Goal: Task Accomplishment & Management: Manage account settings

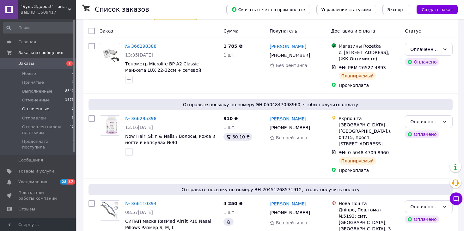
scroll to position [97, 0]
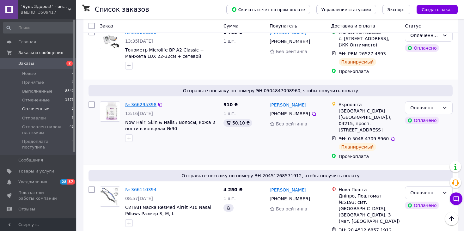
click at [128, 102] on link "№ 366295398" at bounding box center [140, 104] width 31 height 5
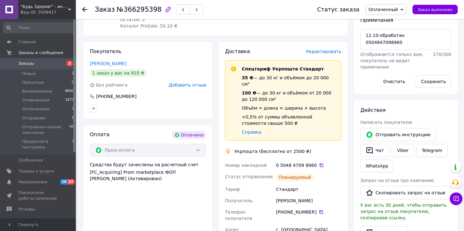
scroll to position [190, 0]
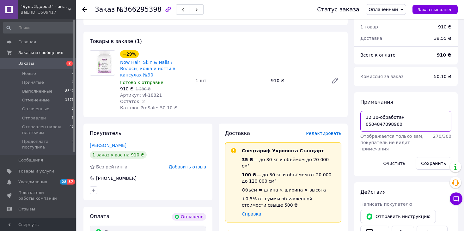
click at [414, 130] on textarea "12.10-обработан 0504847098960" at bounding box center [405, 121] width 91 height 21
type textarea "12.10-обработан 0504847098960 упакован"
click at [424, 161] on button "Сохранить" at bounding box center [433, 163] width 36 height 13
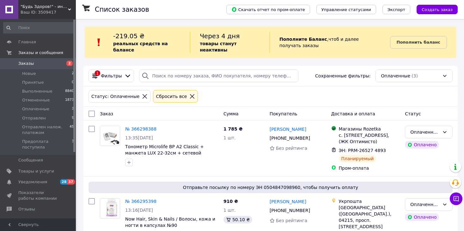
scroll to position [97, 0]
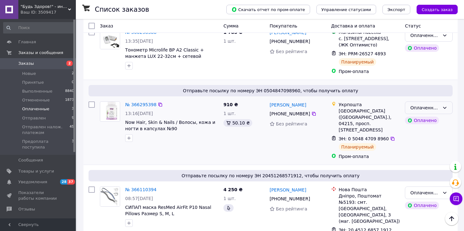
click at [444, 105] on icon at bounding box center [444, 107] width 5 height 5
click at [414, 148] on li "Отправлен" at bounding box center [428, 148] width 47 height 11
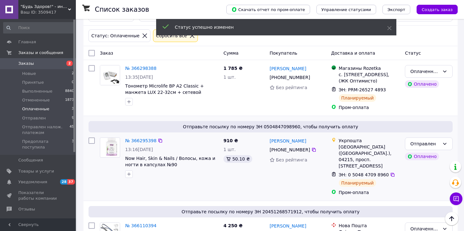
scroll to position [33, 0]
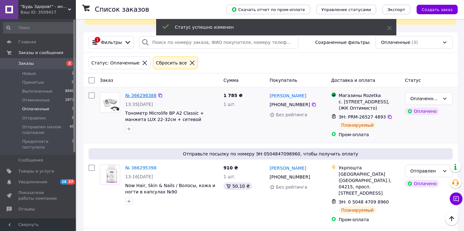
click at [139, 93] on link "№ 366298388" at bounding box center [140, 95] width 31 height 5
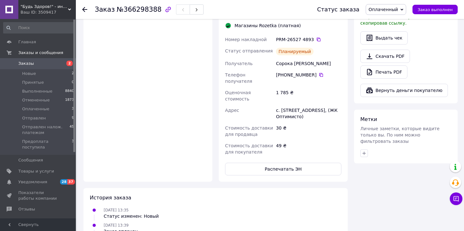
scroll to position [444, 0]
click at [290, 162] on button "Распечатать ЭН" at bounding box center [283, 168] width 116 height 13
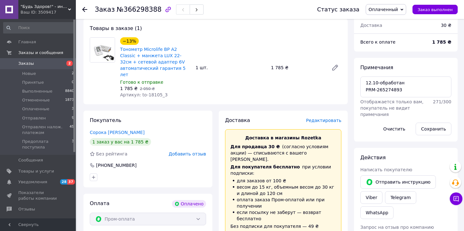
scroll to position [191, 0]
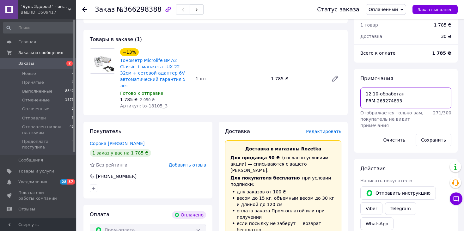
click at [417, 108] on textarea "12.10-обработан PRM-265274893" at bounding box center [405, 97] width 91 height 21
type textarea "12.10-обработан PRM-265274893 расп"
click at [434, 140] on button "Сохранить" at bounding box center [433, 140] width 36 height 13
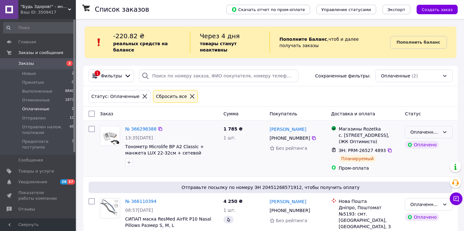
click at [446, 129] on icon at bounding box center [444, 131] width 5 height 5
click at [424, 173] on li "Отправлен" at bounding box center [428, 173] width 47 height 11
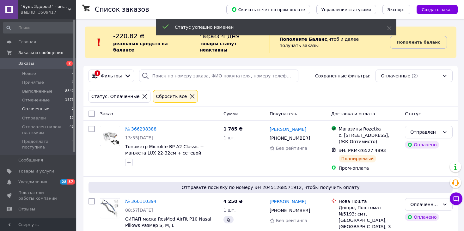
click at [69, 8] on icon at bounding box center [69, 9] width 3 height 3
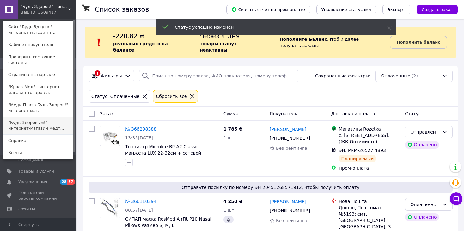
click at [29, 117] on link ""Будь Здоровым!" - интернет-магазин медт..." at bounding box center [37, 126] width 69 height 18
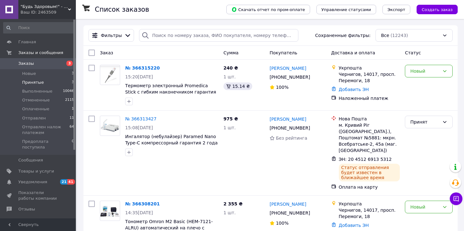
click at [35, 85] on span "Принятые" at bounding box center [33, 83] width 22 height 6
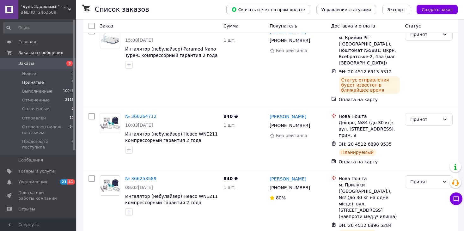
scroll to position [65, 0]
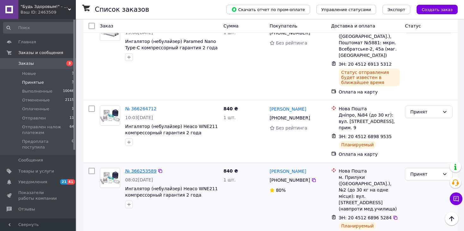
click at [136, 168] on link "№ 366253589" at bounding box center [140, 170] width 31 height 5
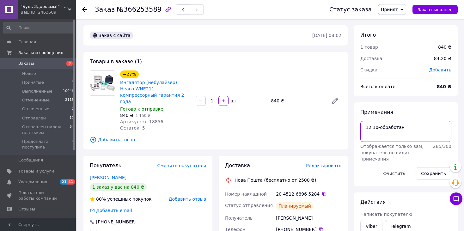
click at [417, 133] on textarea "12.10-обработан" at bounding box center [405, 131] width 91 height 21
type textarea "12.10-обработан упакован"
click at [433, 172] on button "Сохранить" at bounding box center [433, 173] width 36 height 13
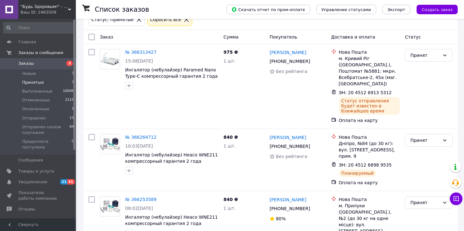
scroll to position [65, 0]
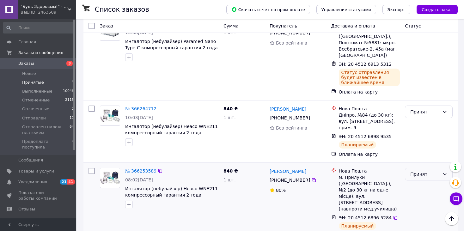
click at [438, 171] on div "Принят" at bounding box center [424, 174] width 29 height 7
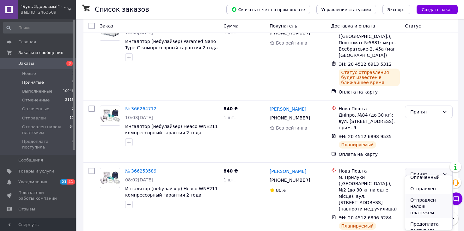
click at [424, 204] on li "Отправлен налож платежем" at bounding box center [428, 206] width 47 height 24
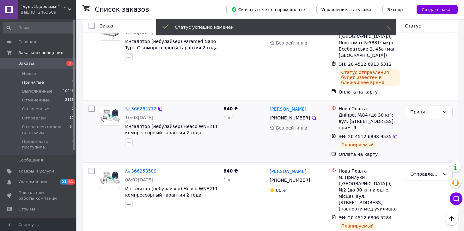
click at [135, 110] on link "№ 366264712" at bounding box center [140, 108] width 31 height 5
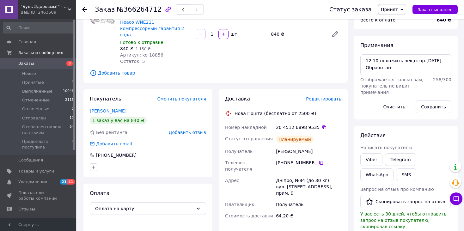
scroll to position [2, 0]
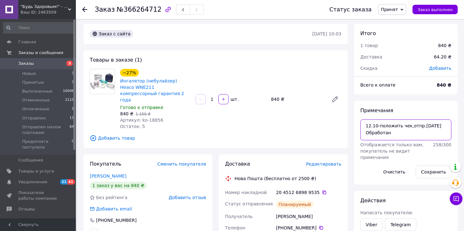
click at [411, 138] on textarea "12.10-положить чек,отпр.сегодня Обработан" at bounding box center [405, 129] width 91 height 21
type textarea "12.10-положить чек,отпр.сегодня Обработан упакован"
click at [434, 168] on button "Сохранить" at bounding box center [433, 172] width 36 height 13
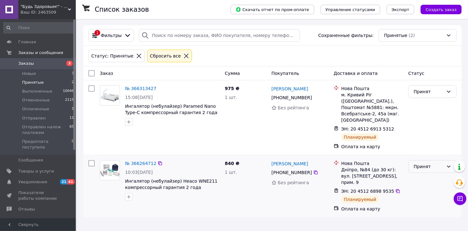
click at [432, 167] on div "Принят" at bounding box center [429, 166] width 30 height 7
click at [430, 180] on li "Выполнен" at bounding box center [433, 179] width 48 height 11
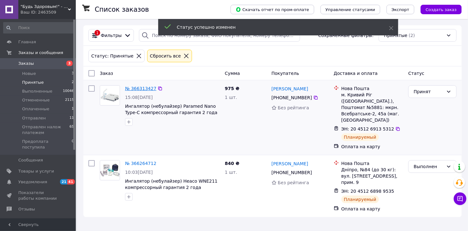
click at [136, 88] on link "№ 366313427" at bounding box center [140, 88] width 31 height 5
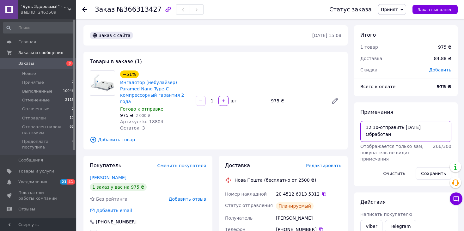
click at [396, 138] on textarea "12.10-отправить сегодня Обработан" at bounding box center [405, 131] width 91 height 21
type textarea "12.10-отправить сегодня Обработан упакован"
click at [423, 172] on button "Сохранить" at bounding box center [433, 173] width 36 height 13
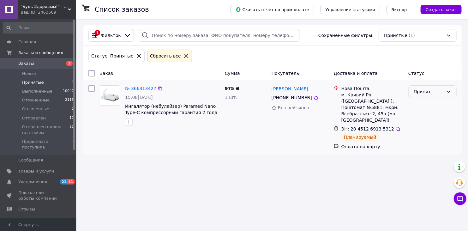
click at [447, 91] on icon at bounding box center [448, 91] width 5 height 5
click at [428, 107] on li "Выполнен" at bounding box center [433, 104] width 48 height 11
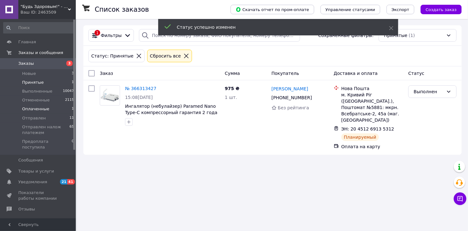
click at [28, 109] on span "Оплаченные" at bounding box center [35, 109] width 27 height 6
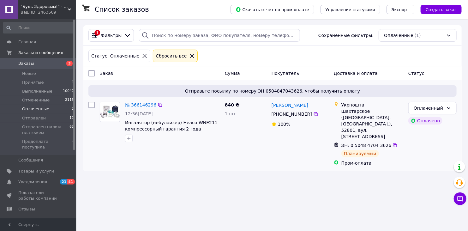
click at [141, 109] on div "№ 366146296 12:36, 11.10.2025 Ингалятор (небулайзер) Heaco WNE211 компрессорный…" at bounding box center [173, 121] width 100 height 45
click at [140, 107] on link "№ 366146296" at bounding box center [140, 104] width 31 height 5
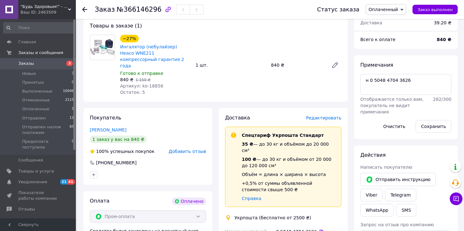
scroll to position [190, 0]
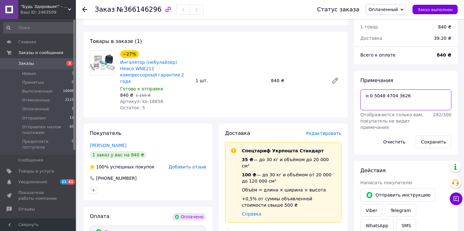
click at [406, 100] on textarea "н 0 5048 4704 3626" at bounding box center [405, 99] width 91 height 21
type textarea "н 0 5048 4704 3626 упакован"
click at [438, 140] on button "Сохранить" at bounding box center [433, 141] width 36 height 13
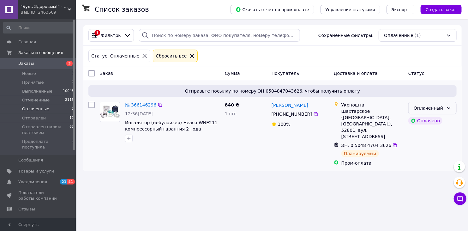
click at [450, 105] on icon at bounding box center [448, 107] width 5 height 5
click at [425, 156] on li "Отправлен" at bounding box center [433, 155] width 48 height 11
click at [67, 9] on span ""Будь Здоровым!" - интернет-магазин медтехники для дома." at bounding box center [44, 7] width 47 height 6
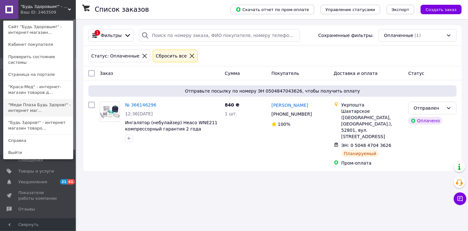
click at [27, 102] on link ""Меди Плаза Будь Здоров!" - интернет маг..." at bounding box center [37, 108] width 69 height 18
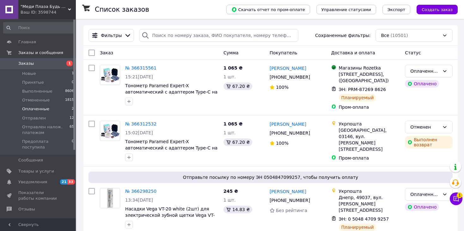
click at [34, 108] on span "Оплаченные" at bounding box center [35, 109] width 27 height 6
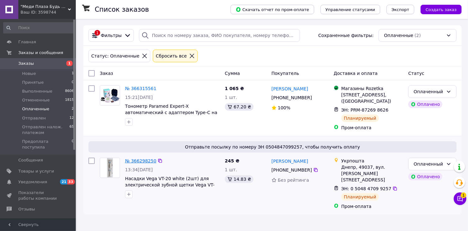
click at [137, 162] on link "№ 366298250" at bounding box center [140, 160] width 31 height 5
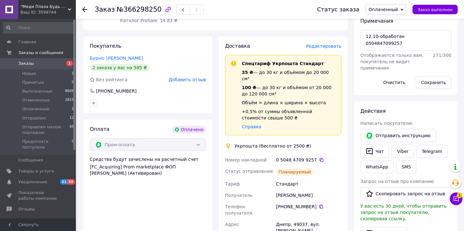
scroll to position [176, 0]
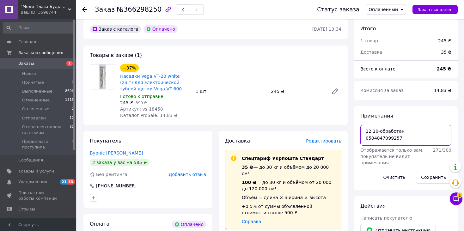
click at [418, 146] on textarea "12.10-обработан 0504847099257" at bounding box center [405, 135] width 91 height 21
type textarea "12.10-обработан 0504847099257 упакован"
click at [432, 174] on button "Сохранить" at bounding box center [433, 177] width 36 height 13
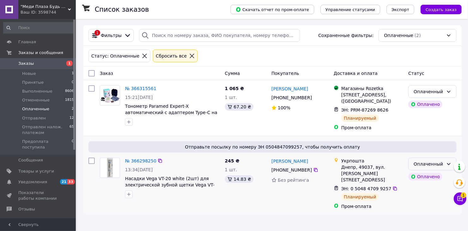
click at [441, 166] on div "Оплаченный" at bounding box center [429, 163] width 30 height 7
click at [427, 212] on li "Отправлен" at bounding box center [433, 211] width 48 height 11
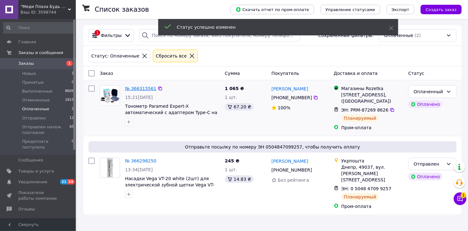
click at [136, 88] on link "№ 366315561" at bounding box center [140, 88] width 31 height 5
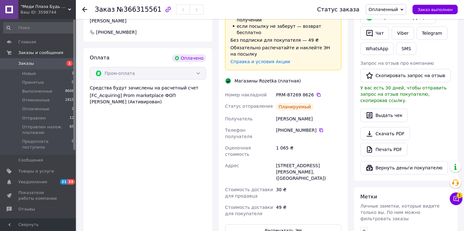
scroll to position [442, 0]
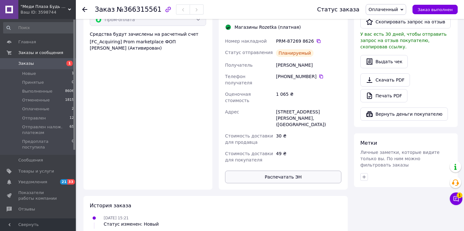
click at [259, 171] on button "Распечатать ЭН" at bounding box center [283, 177] width 116 height 13
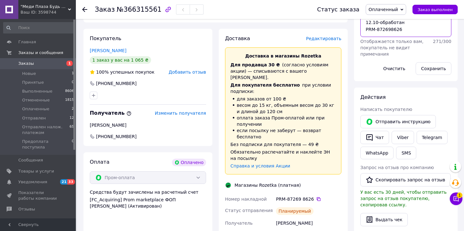
click at [411, 32] on textarea "12.10-обработан PRM-872698626" at bounding box center [405, 26] width 91 height 21
type textarea "12.10-обработан PRM-872698626 расп"
click at [431, 68] on button "Сохранить" at bounding box center [433, 68] width 36 height 13
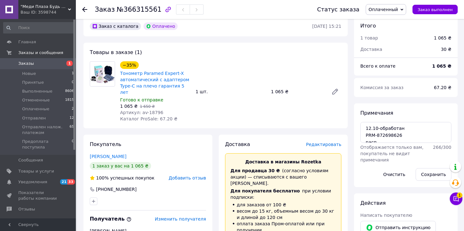
scroll to position [190, 0]
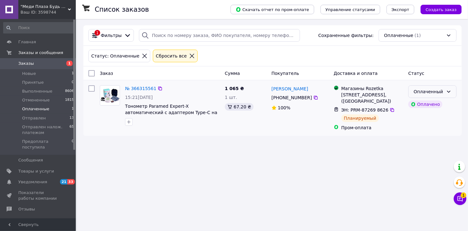
click at [449, 91] on icon at bounding box center [448, 91] width 5 height 5
click at [436, 138] on li "Отправлен" at bounding box center [433, 139] width 48 height 11
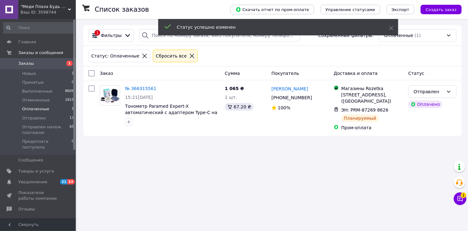
click at [70, 9] on use at bounding box center [69, 10] width 3 height 2
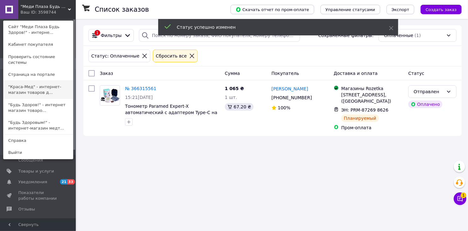
click at [28, 83] on link ""Краса-Мед" - интернет-магазин товаров д..." at bounding box center [37, 90] width 69 height 18
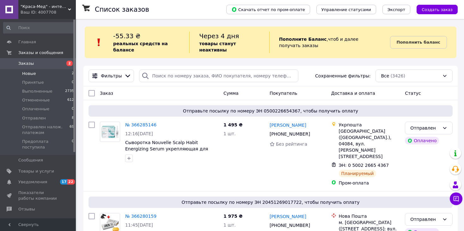
click at [34, 71] on span "Новые" at bounding box center [29, 74] width 14 height 6
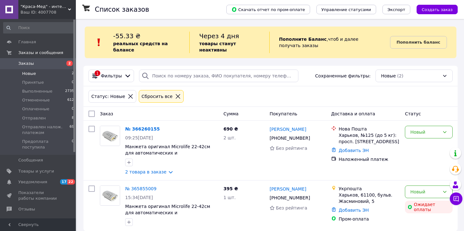
scroll to position [1, 0]
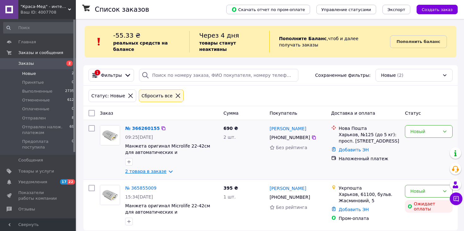
click at [155, 169] on link "2 товара в заказе" at bounding box center [145, 171] width 41 height 5
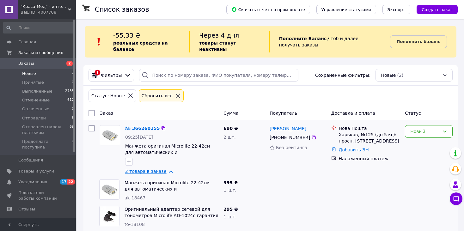
click at [155, 169] on link "2 товара в заказе" at bounding box center [145, 171] width 41 height 5
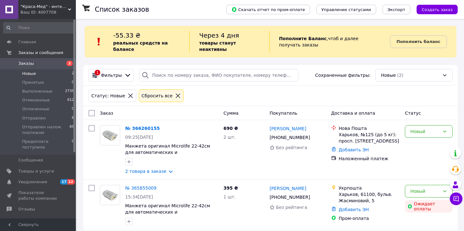
click at [67, 8] on span ""Краса-Мед" - интернет-магазин товаров для ухода за красотой и здоровьем." at bounding box center [44, 7] width 47 height 6
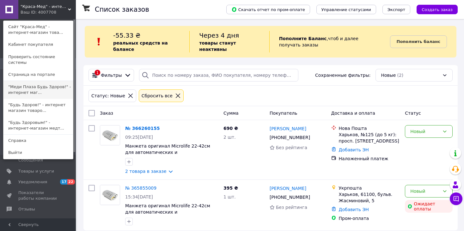
click at [36, 84] on link ""Меди Плаза Будь Здоров!" - интернет маг..." at bounding box center [37, 90] width 69 height 18
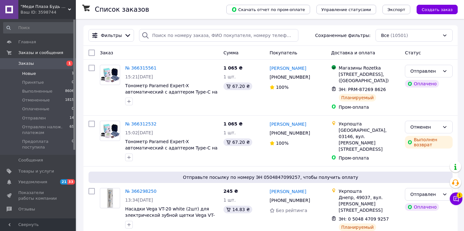
click at [34, 76] on span "Новые" at bounding box center [29, 74] width 14 height 6
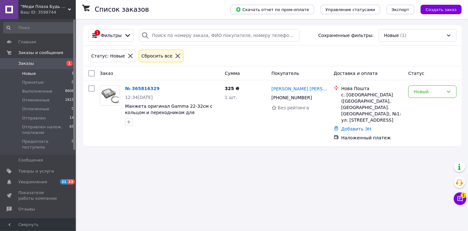
click at [70, 8] on icon at bounding box center [69, 9] width 3 height 3
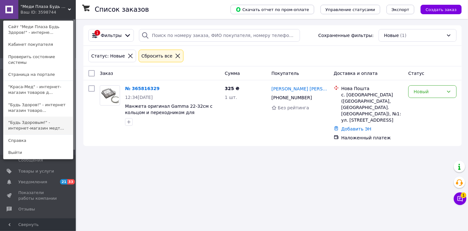
click at [27, 121] on link ""Будь Здоровым!" - интернет-магазин медт..." at bounding box center [37, 126] width 69 height 18
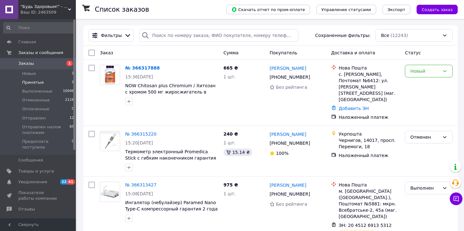
click at [34, 81] on span "Принятые" at bounding box center [33, 83] width 22 height 6
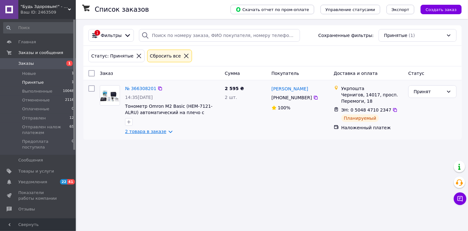
click at [148, 131] on link "2 товара в заказе" at bounding box center [145, 131] width 41 height 5
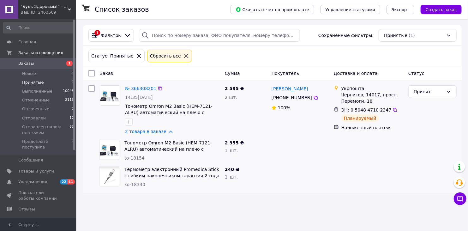
click at [135, 85] on div "№ 366308201" at bounding box center [140, 89] width 33 height 8
click at [138, 87] on link "№ 366308201" at bounding box center [140, 88] width 31 height 5
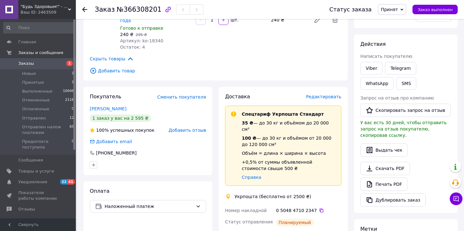
scroll to position [95, 0]
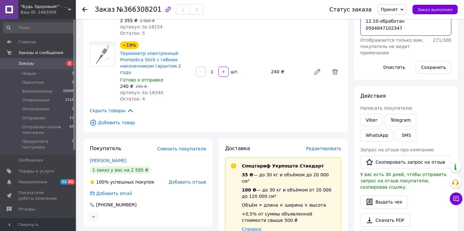
click at [412, 36] on textarea "12.10-обработан 0504847102347" at bounding box center [405, 25] width 91 height 21
type textarea "12.10-обработан 0504847102347 упакован"
click at [443, 70] on button "Сохранить" at bounding box center [433, 67] width 36 height 13
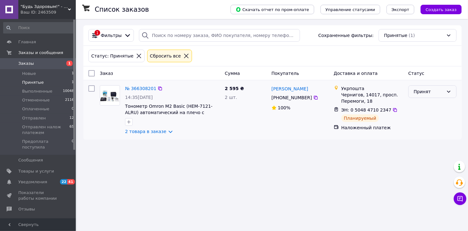
click at [447, 90] on icon at bounding box center [448, 91] width 5 height 5
click at [430, 126] on li "Отправлен налож платежем" at bounding box center [433, 131] width 48 height 24
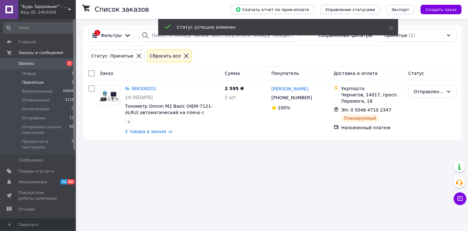
click at [28, 73] on span "Новые" at bounding box center [29, 74] width 14 height 6
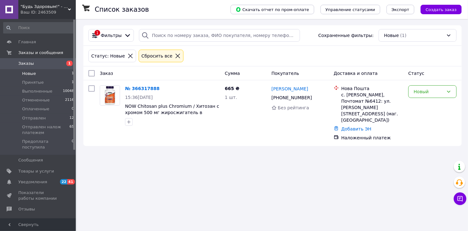
click at [70, 6] on div ""Будь Здоровым!" - интернет-магазин медтехники для дома. Ваш ID: 2463509" at bounding box center [46, 9] width 57 height 19
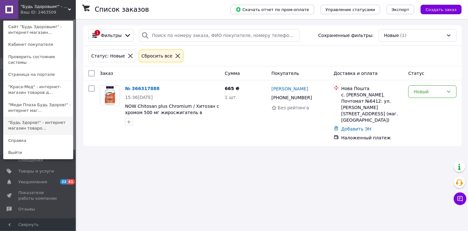
click at [31, 117] on link ""Будь Здоров!" - интернет магазин товаро..." at bounding box center [37, 126] width 69 height 18
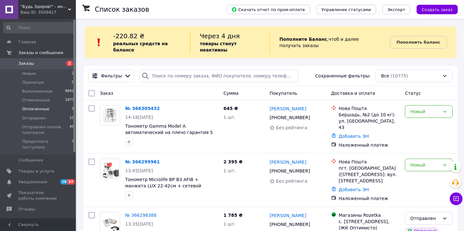
click at [34, 106] on span "Оплаченные" at bounding box center [35, 109] width 27 height 6
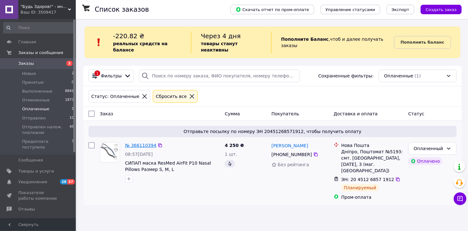
click at [141, 143] on link "№ 366110394" at bounding box center [140, 145] width 31 height 5
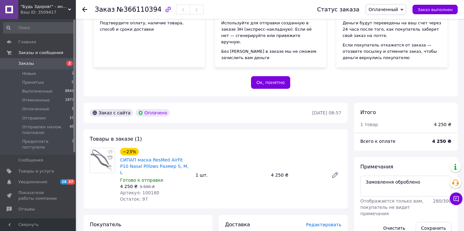
scroll to position [126, 0]
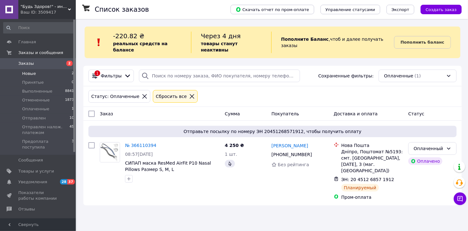
click at [30, 71] on span "Новые" at bounding box center [29, 74] width 14 height 6
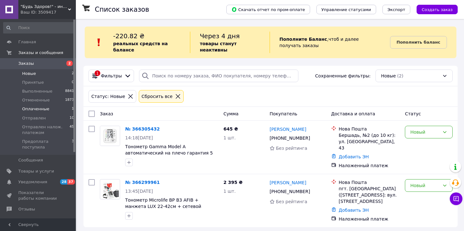
click at [37, 110] on span "Оплаченные" at bounding box center [35, 109] width 27 height 6
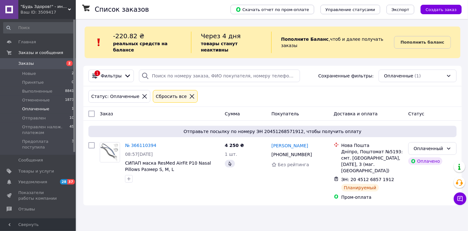
click at [70, 6] on div ""Будь Здоров!" - интернет магазин товаров для здоровья Ваш ID: 3509417" at bounding box center [46, 9] width 57 height 19
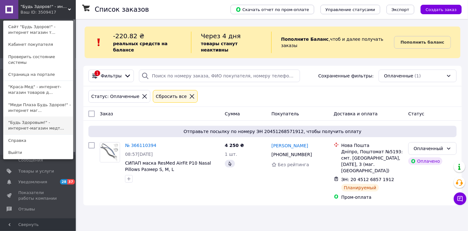
click at [24, 119] on link ""Будь Здоровым!" - интернет-магазин медт..." at bounding box center [37, 126] width 69 height 18
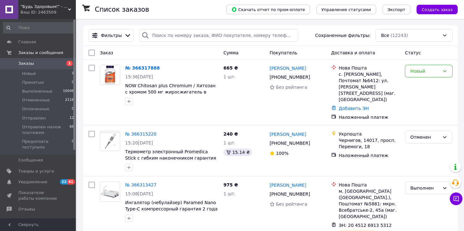
click at [67, 7] on span ""Будь Здоровым!" - интернет-магазин медтехники для дома." at bounding box center [44, 7] width 47 height 6
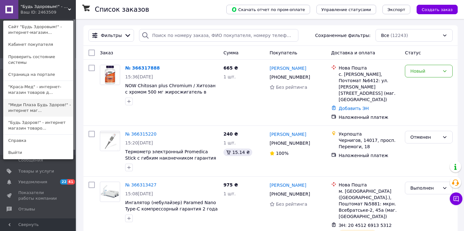
click at [29, 100] on link ""Меди Плаза Будь Здоров!" - интернет маг..." at bounding box center [37, 108] width 69 height 18
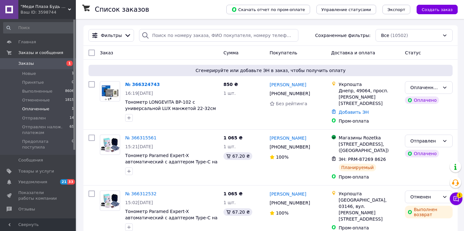
click at [29, 110] on span "Оплаченные" at bounding box center [35, 109] width 27 height 6
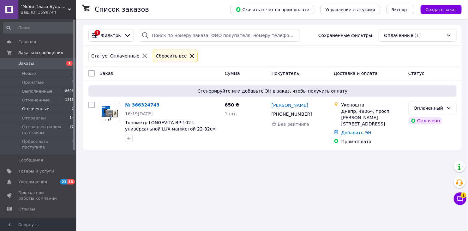
click at [68, 5] on span ""Меди Плаза Будь Здоров!" - интернет магазин качественной медтехники для дома" at bounding box center [44, 7] width 47 height 6
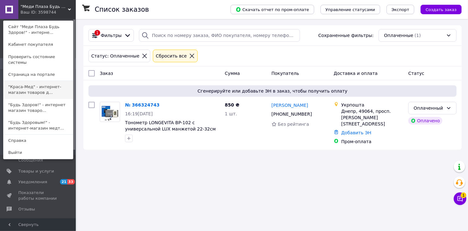
click at [17, 82] on link ""Краса-Мед" - интернет-магазин товаров д..." at bounding box center [37, 90] width 69 height 18
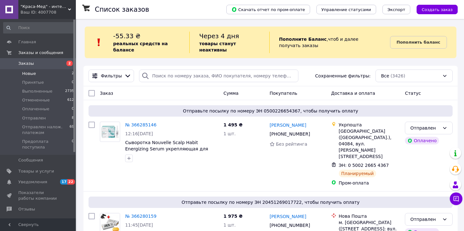
click at [32, 71] on span "Новые" at bounding box center [29, 74] width 14 height 6
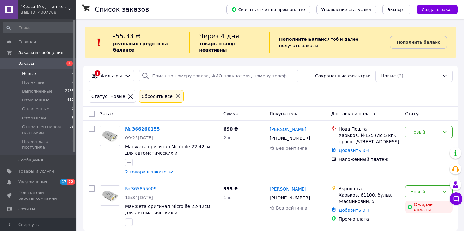
click at [69, 8] on icon at bounding box center [69, 9] width 3 height 3
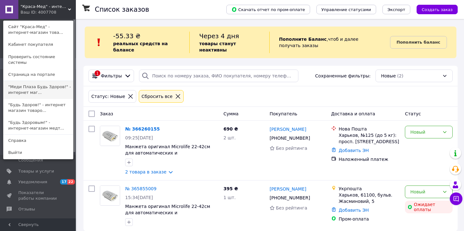
click at [33, 82] on link ""Меди Плаза Будь Здоров!" - интернет маг..." at bounding box center [37, 90] width 69 height 18
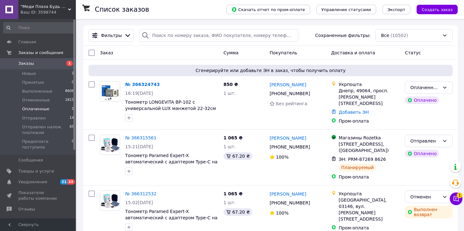
click at [33, 111] on span "Оплаченные" at bounding box center [35, 109] width 27 height 6
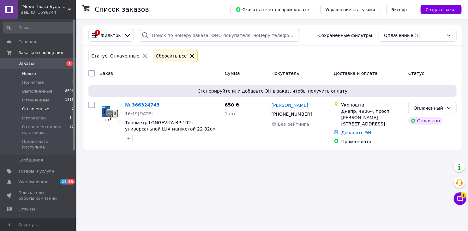
click at [29, 73] on span "Новые" at bounding box center [29, 74] width 14 height 6
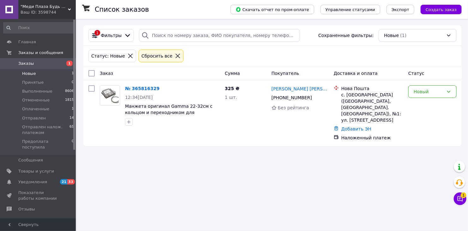
click at [67, 6] on span ""Меди Плаза Будь Здоров!" - интернет магазин качественной медтехники для дома" at bounding box center [44, 7] width 47 height 6
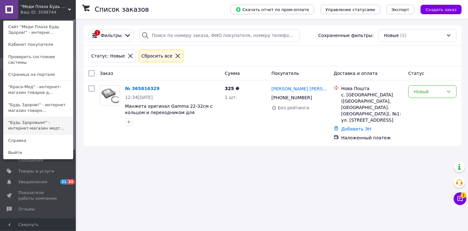
click at [24, 118] on link ""Будь Здоровым!" - интернет-магазин медт..." at bounding box center [37, 126] width 69 height 18
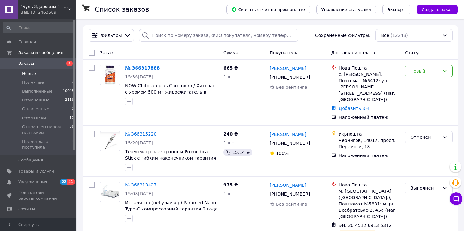
click at [36, 74] on li "Новые 1" at bounding box center [39, 73] width 78 height 9
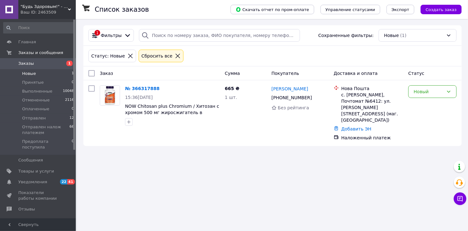
click at [70, 6] on div ""Будь Здоровым!" - интернет-магазин медтехники для дома. Ваш ID: 2463509" at bounding box center [46, 9] width 57 height 19
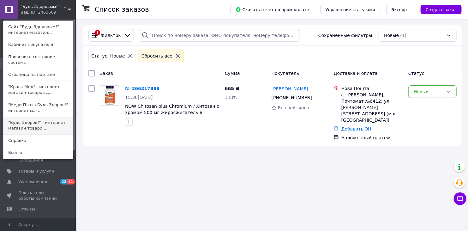
click at [31, 117] on link ""Будь Здоров!" - интернет магазин товаро..." at bounding box center [37, 126] width 69 height 18
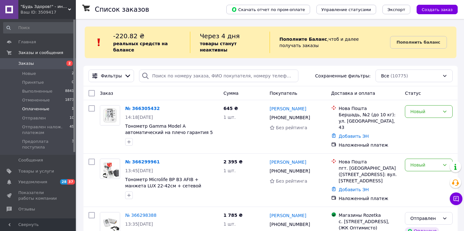
click at [33, 109] on span "Оплаченные" at bounding box center [35, 109] width 27 height 6
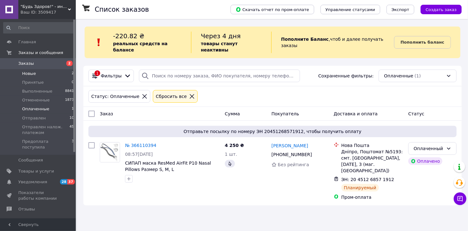
click at [32, 76] on span "Новые" at bounding box center [29, 74] width 14 height 6
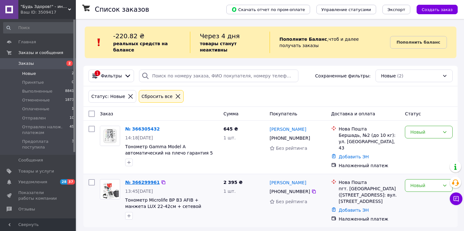
click at [144, 180] on link "№ 366299961" at bounding box center [142, 182] width 34 height 5
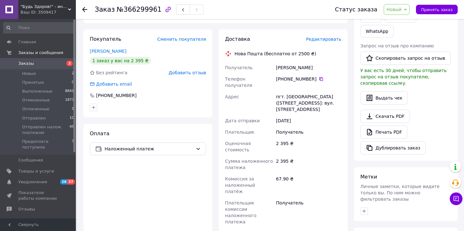
scroll to position [190, 0]
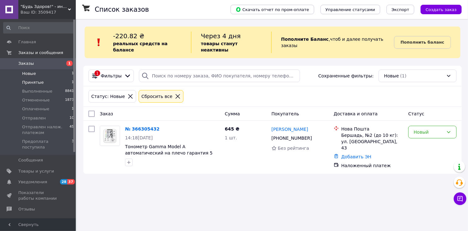
click at [33, 84] on span "Принятые" at bounding box center [33, 83] width 22 height 6
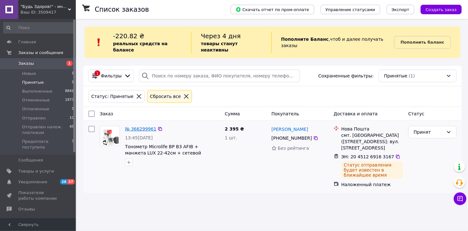
click at [140, 126] on link "№ 366299961" at bounding box center [140, 128] width 31 height 5
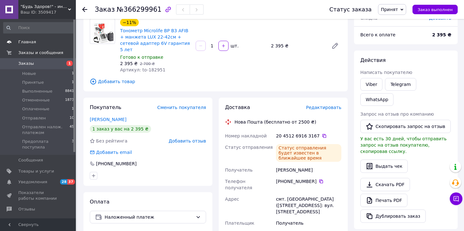
scroll to position [63, 0]
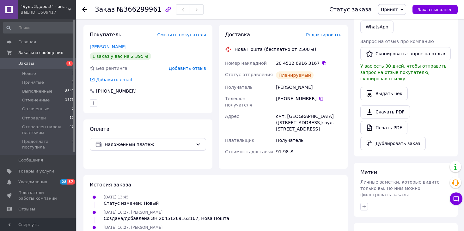
scroll to position [178, 0]
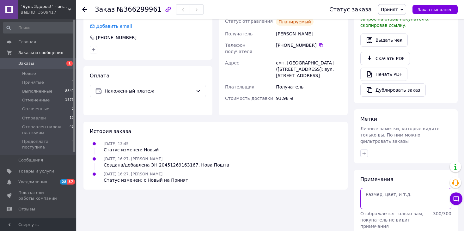
click at [406, 188] on textarea at bounding box center [405, 198] width 91 height 21
type textarea "Упакован"
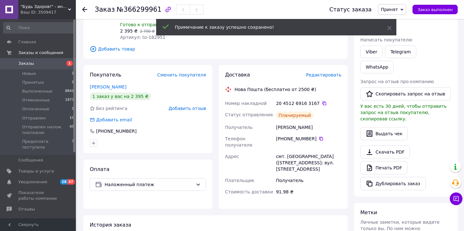
scroll to position [83, 0]
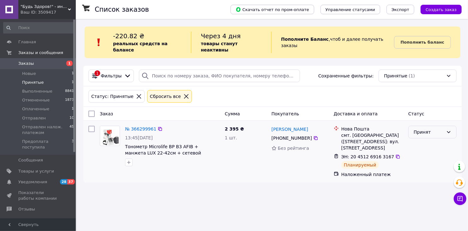
click at [425, 129] on div "Принят" at bounding box center [429, 132] width 30 height 7
click at [426, 160] on li "Отправлен налож. платежом" at bounding box center [433, 165] width 48 height 24
